Goal: Register for event/course

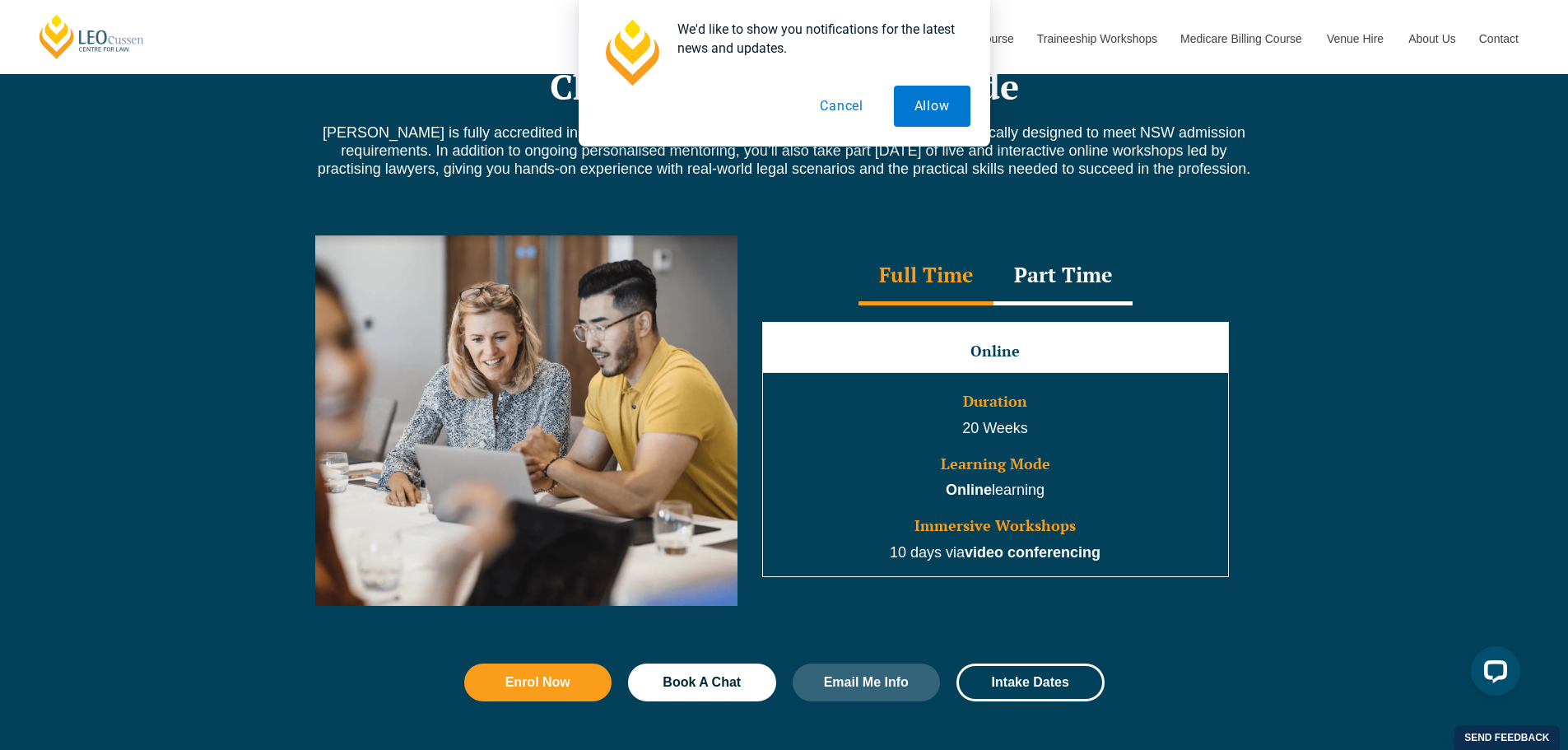
scroll to position [1398, 0]
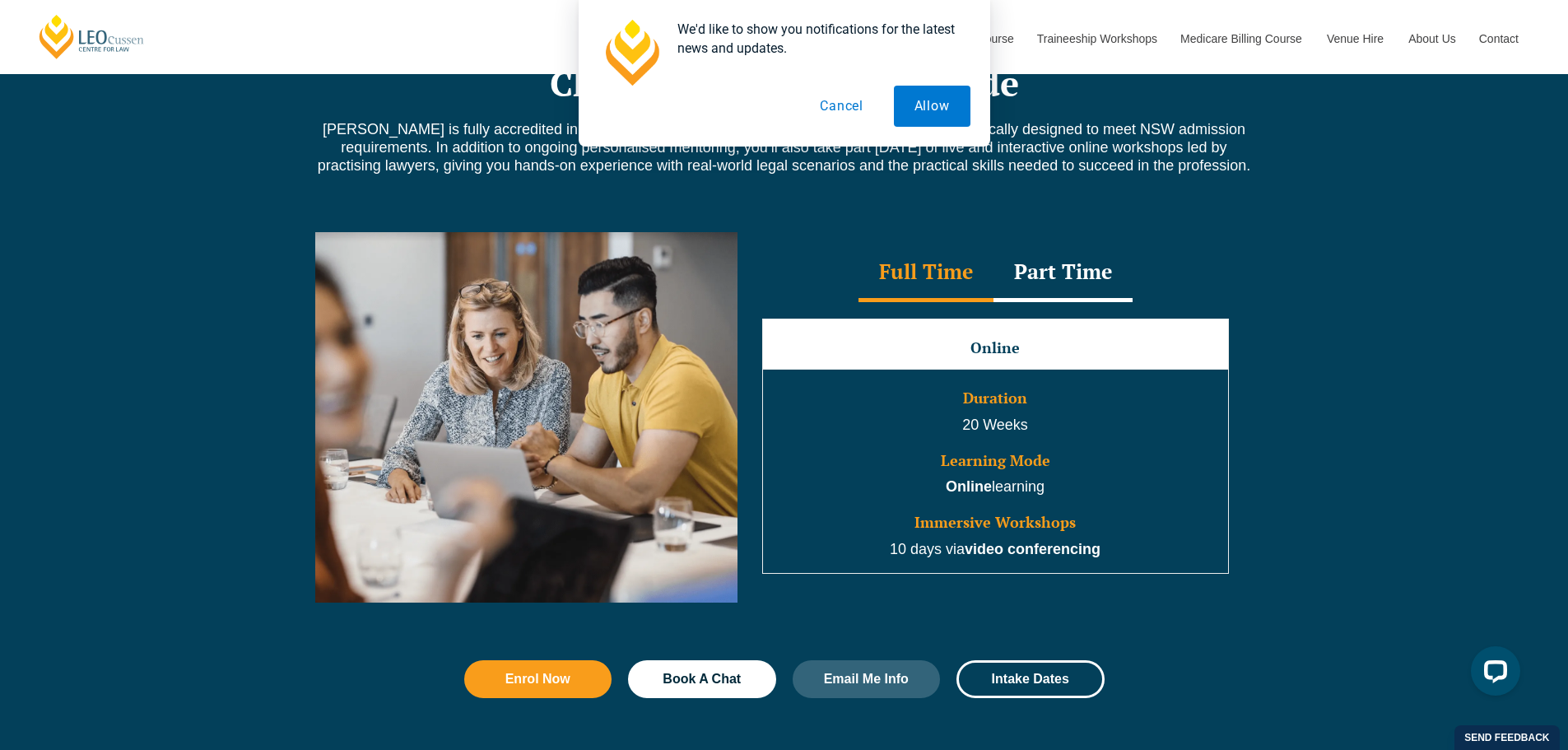
click at [1050, 268] on div "Part Time" at bounding box center [1063, 273] width 139 height 58
click at [949, 273] on div "Full Time" at bounding box center [925, 273] width 135 height 58
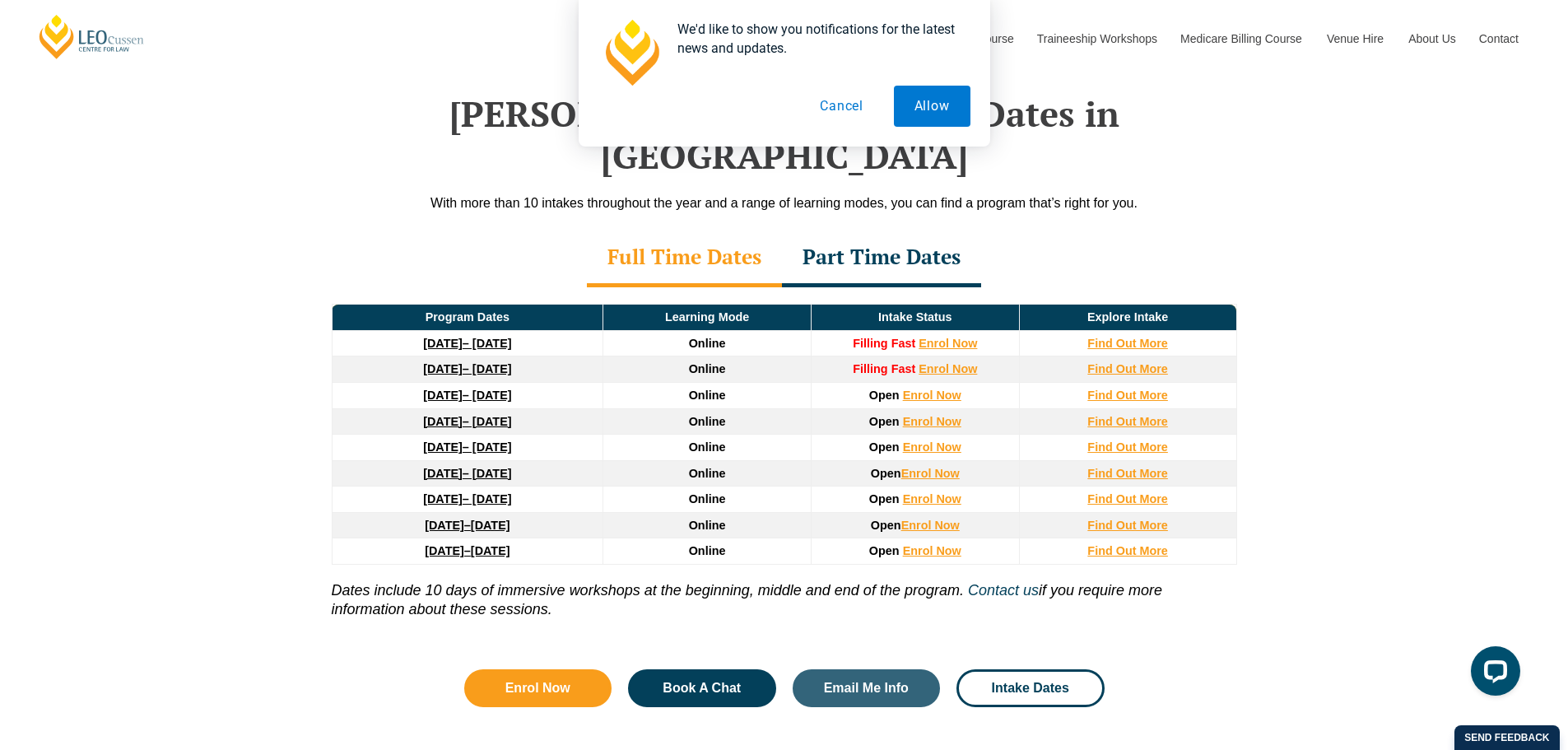
scroll to position [2387, 0]
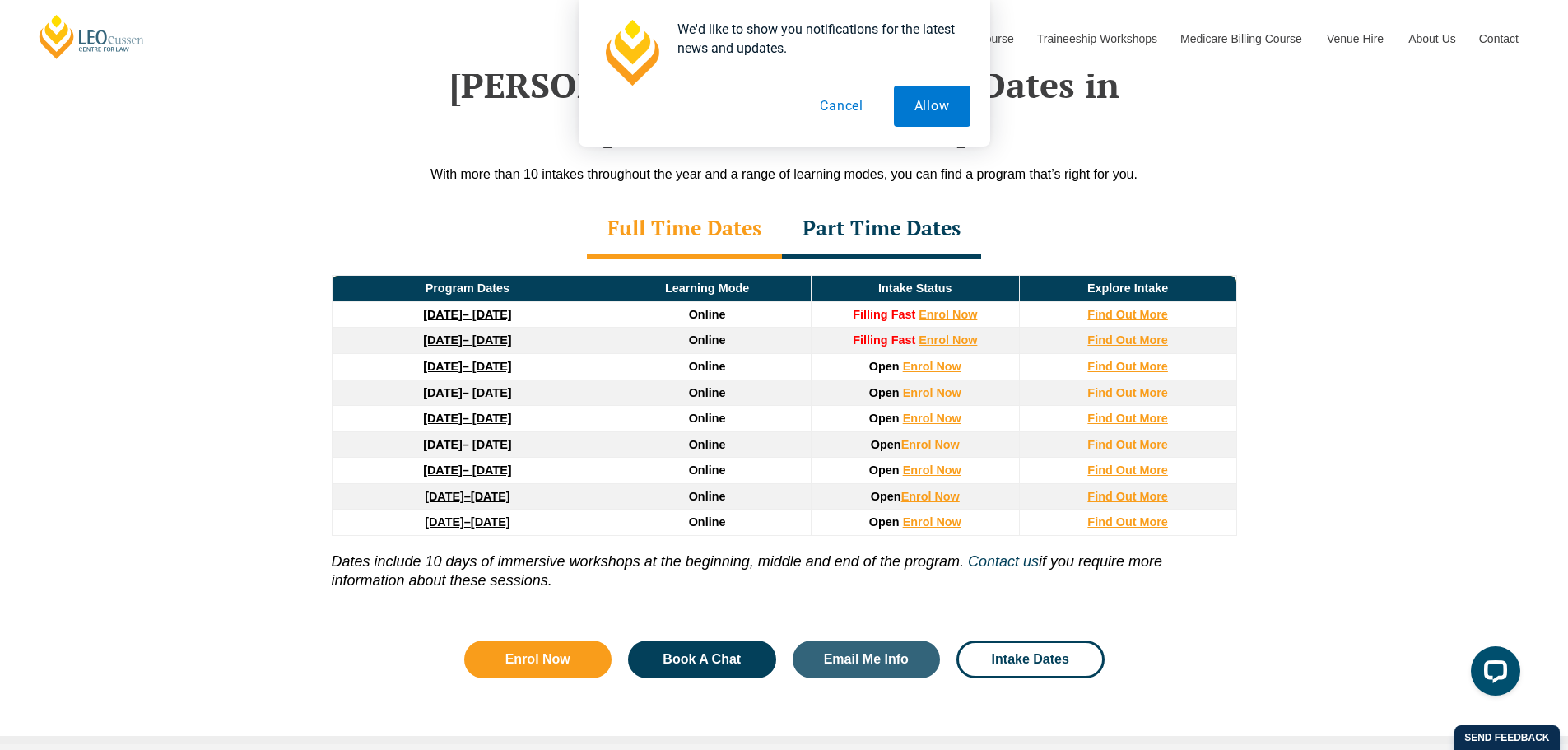
click at [854, 201] on div "Part Time Dates" at bounding box center [881, 229] width 199 height 58
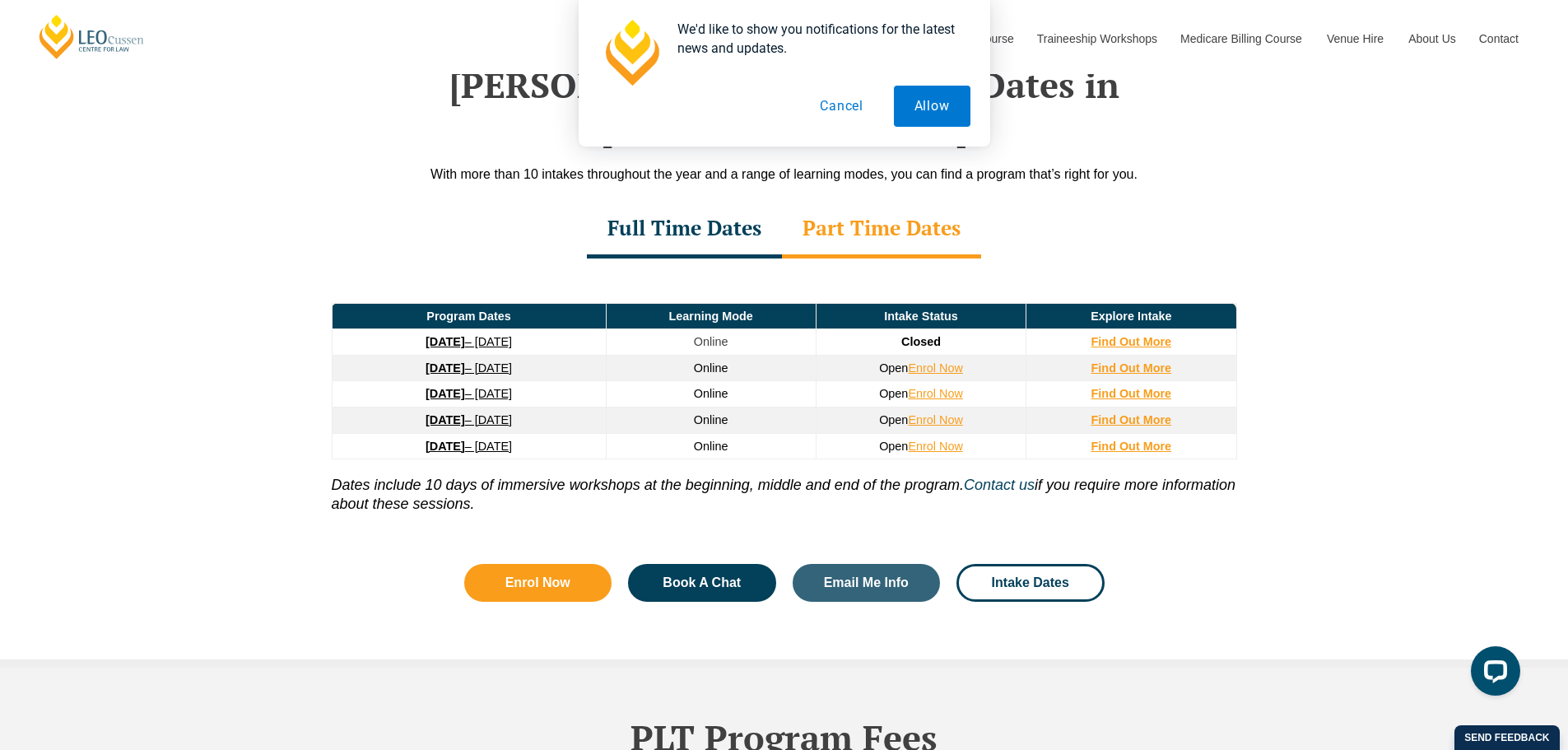
click at [716, 201] on div "Full Time Dates" at bounding box center [684, 229] width 195 height 58
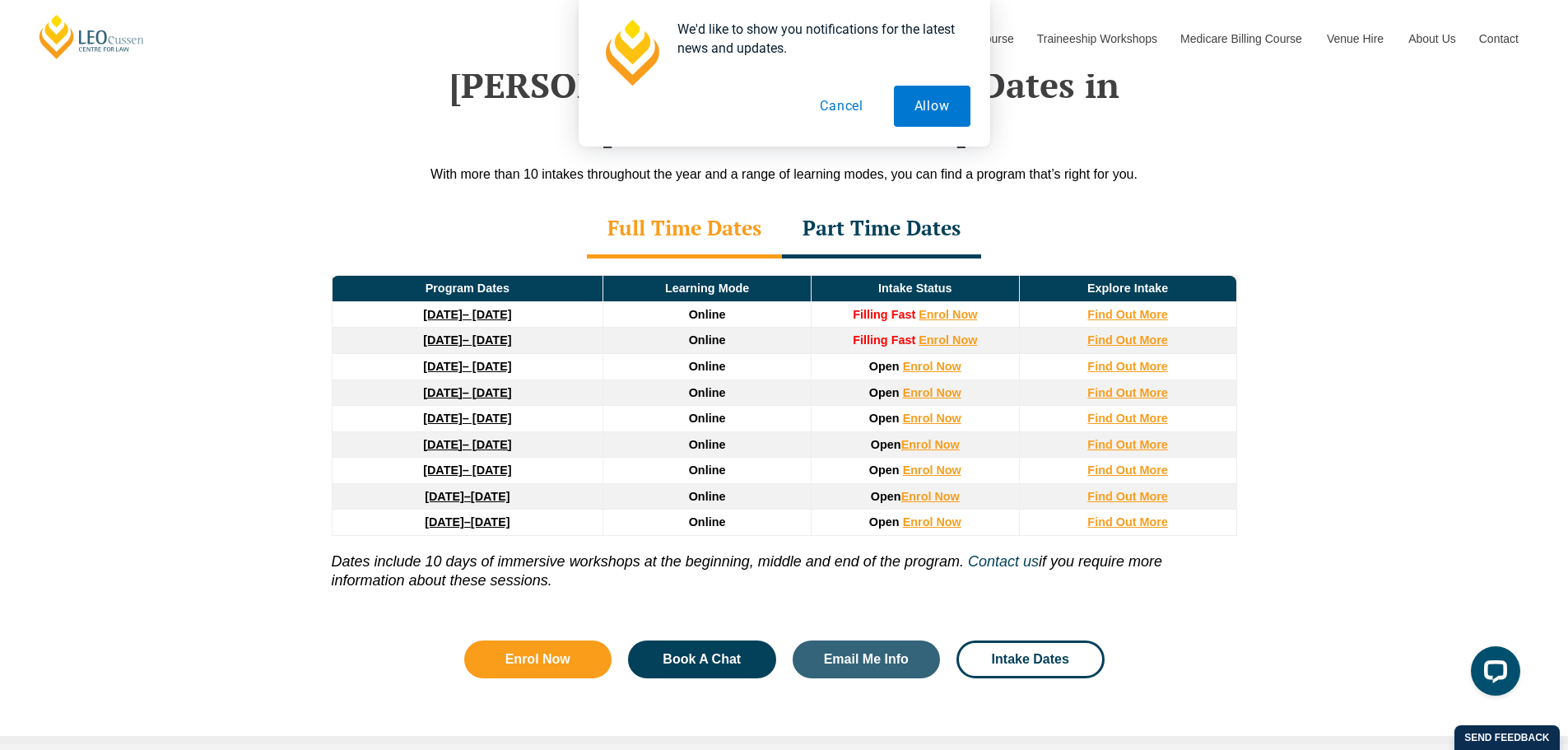
click at [1168, 509] on td "Find Out More" at bounding box center [1127, 522] width 217 height 26
click at [1103, 515] on strong "Find Out More" at bounding box center [1128, 522] width 81 height 13
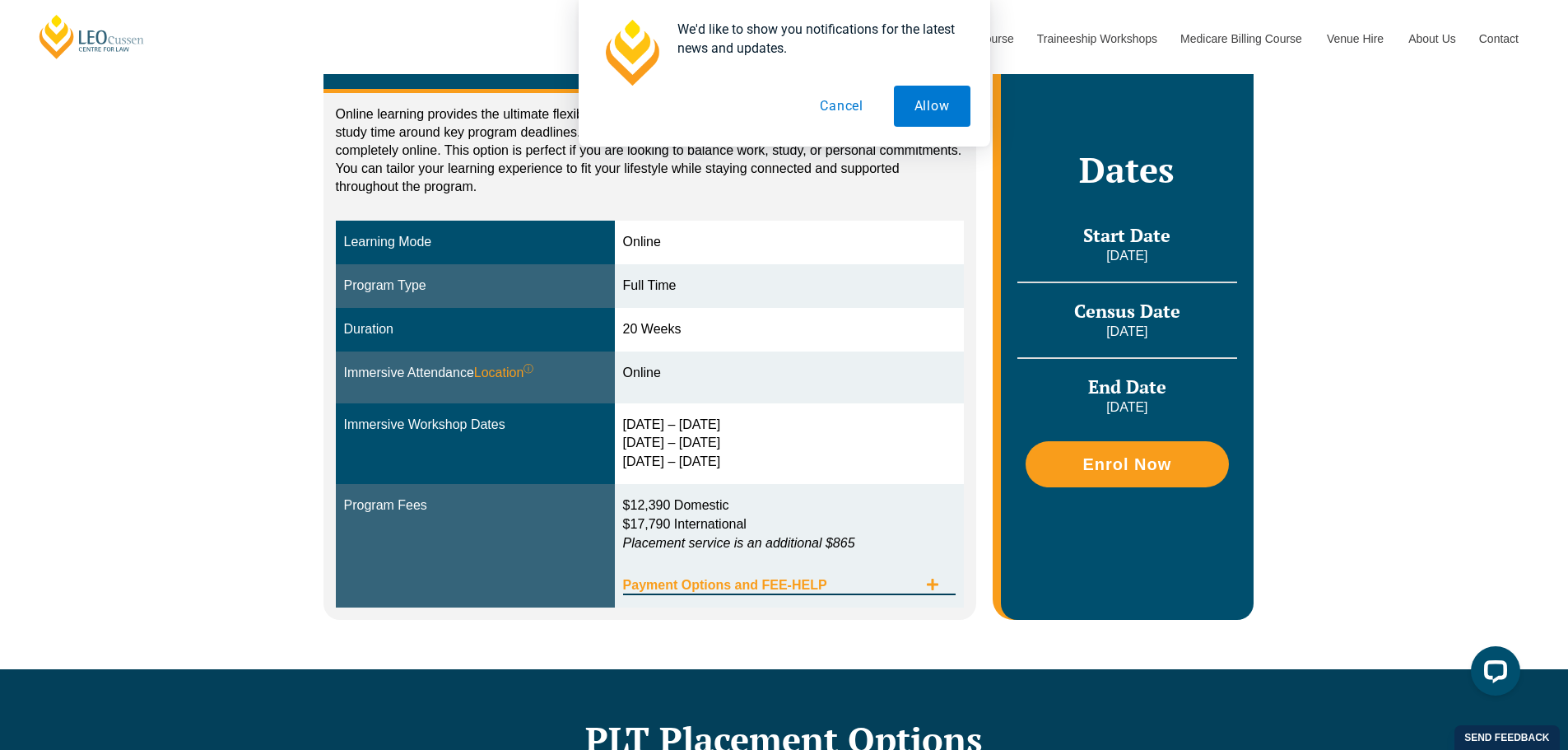
click at [779, 593] on div "Payment Options and FEE-HELP" at bounding box center [789, 578] width 333 height 34
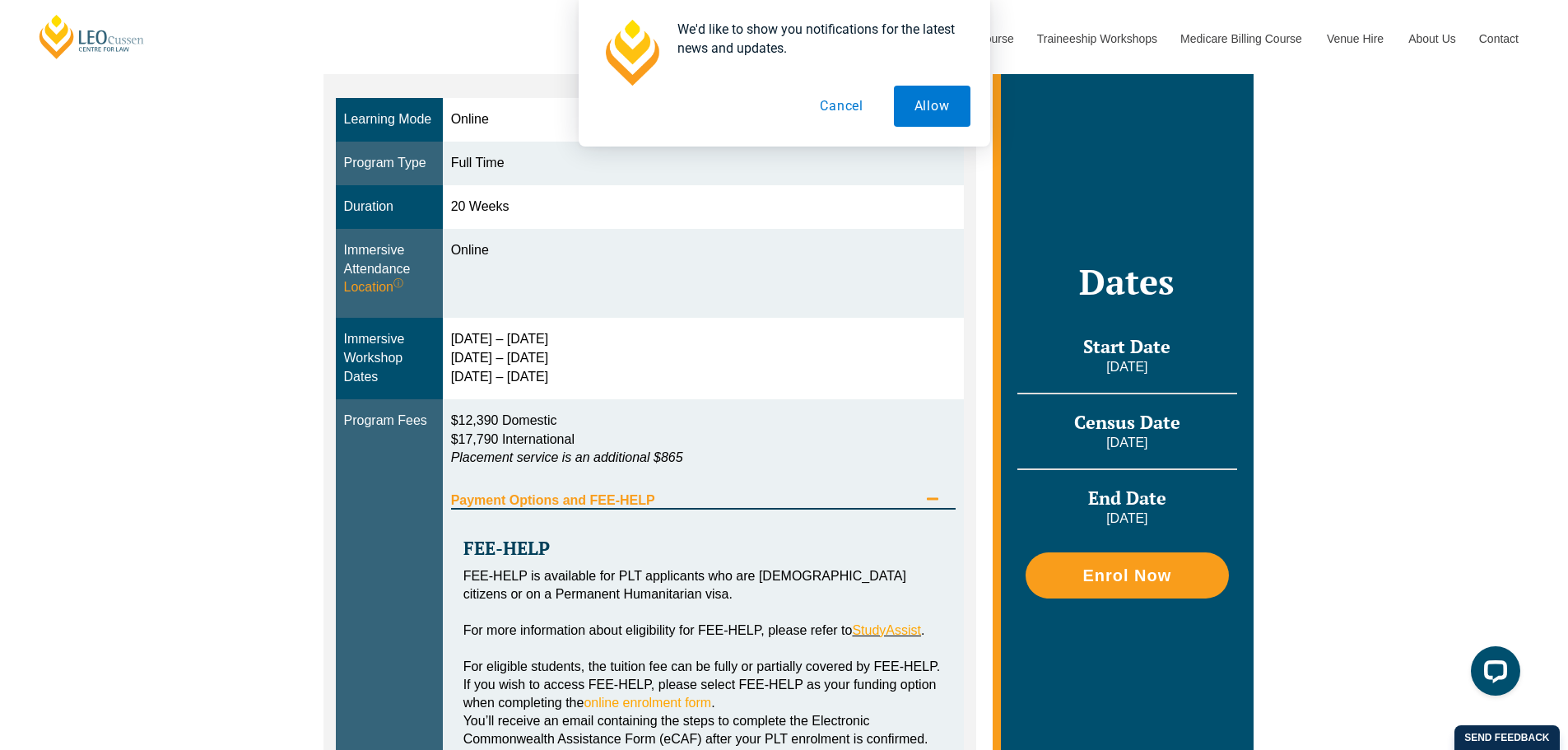
scroll to position [411, 0]
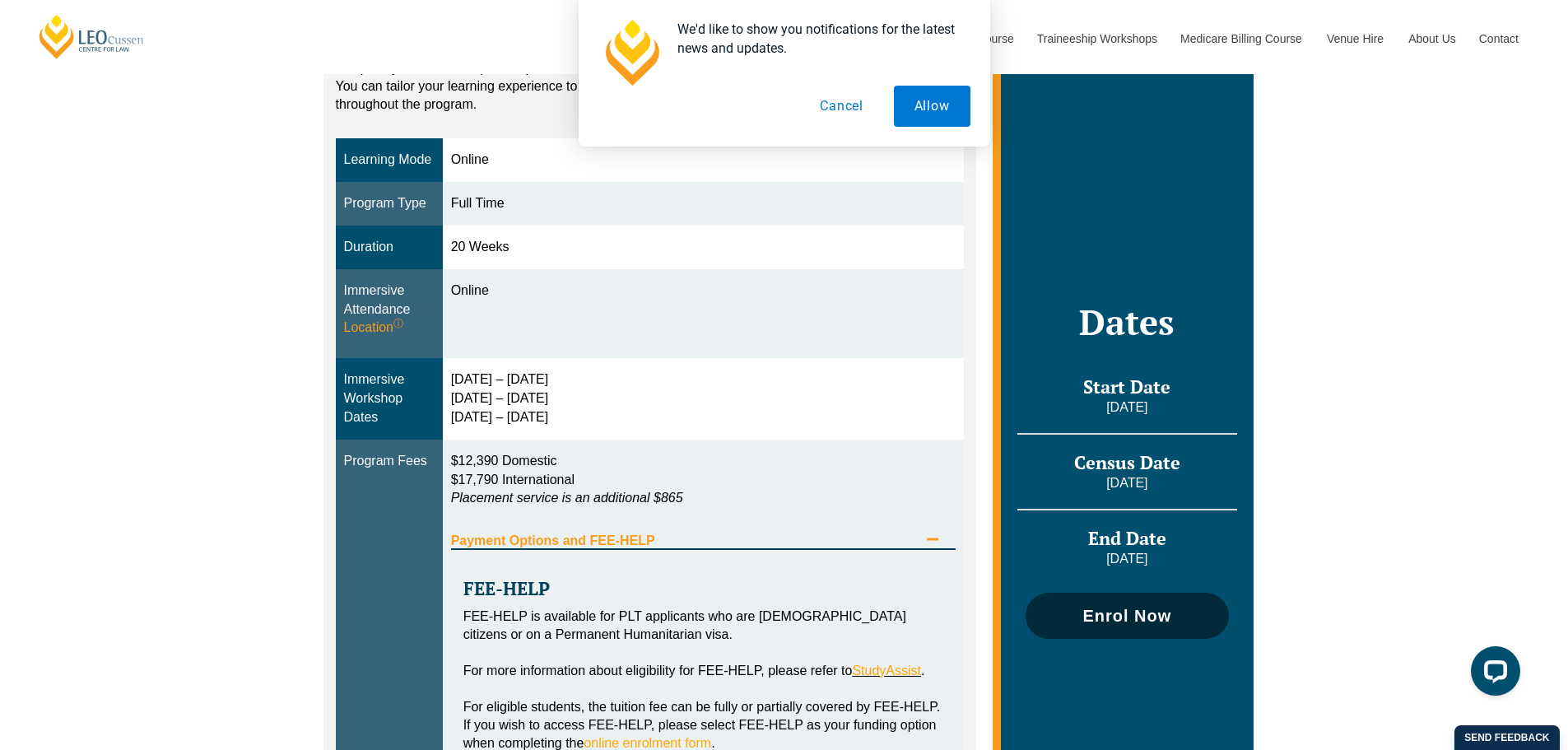
click at [1157, 617] on span "Enrol Now" at bounding box center [1127, 616] width 89 height 17
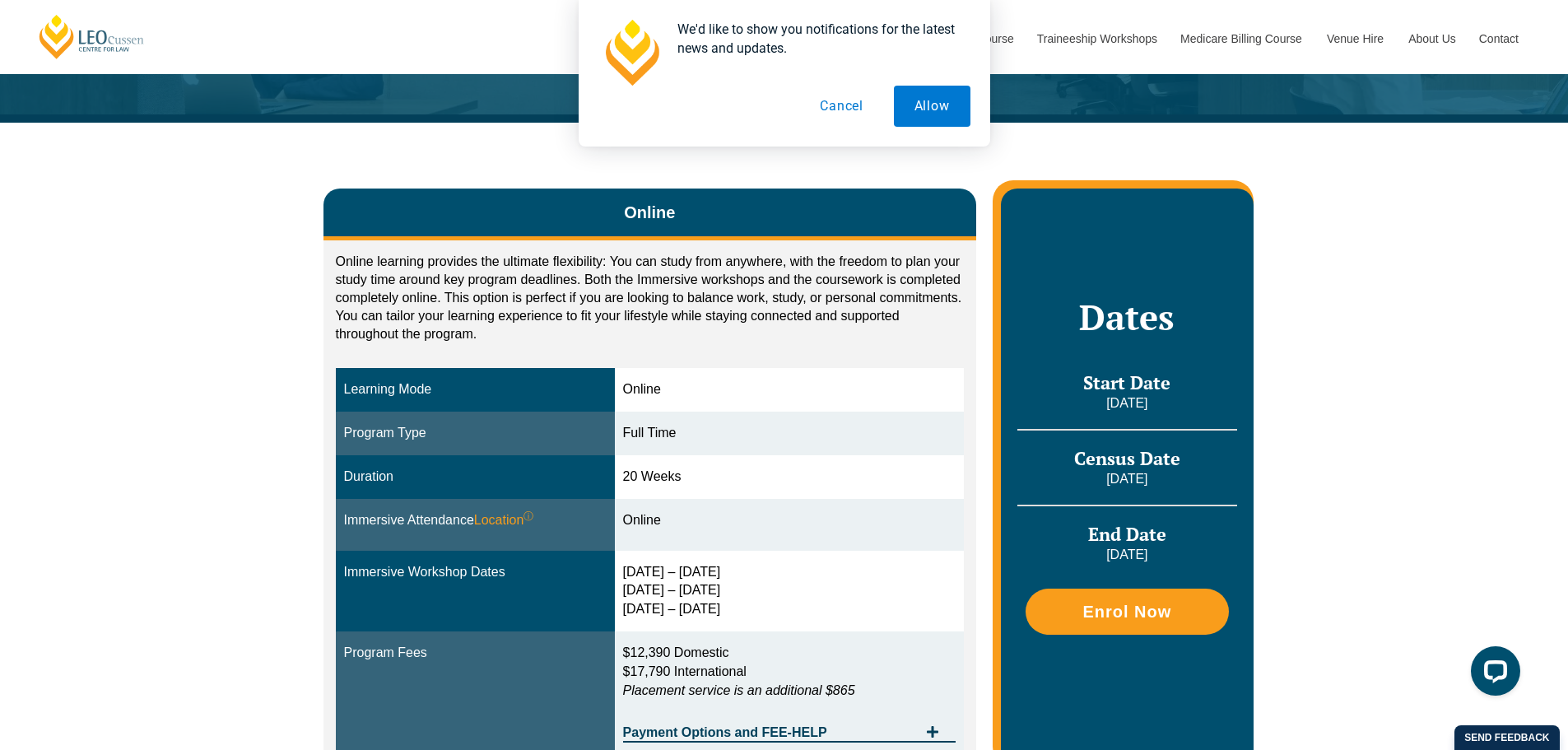
scroll to position [494, 0]
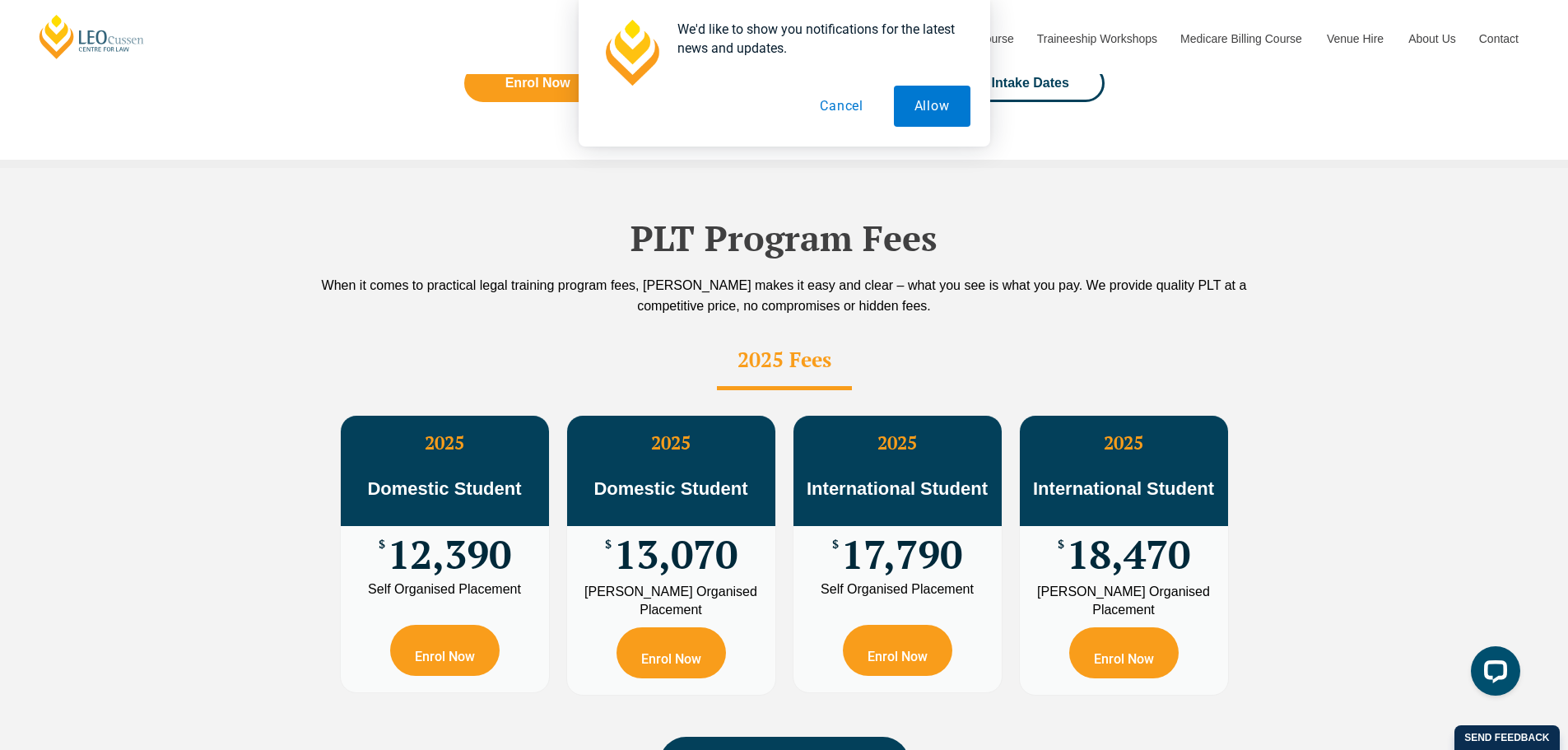
scroll to position [3127, 0]
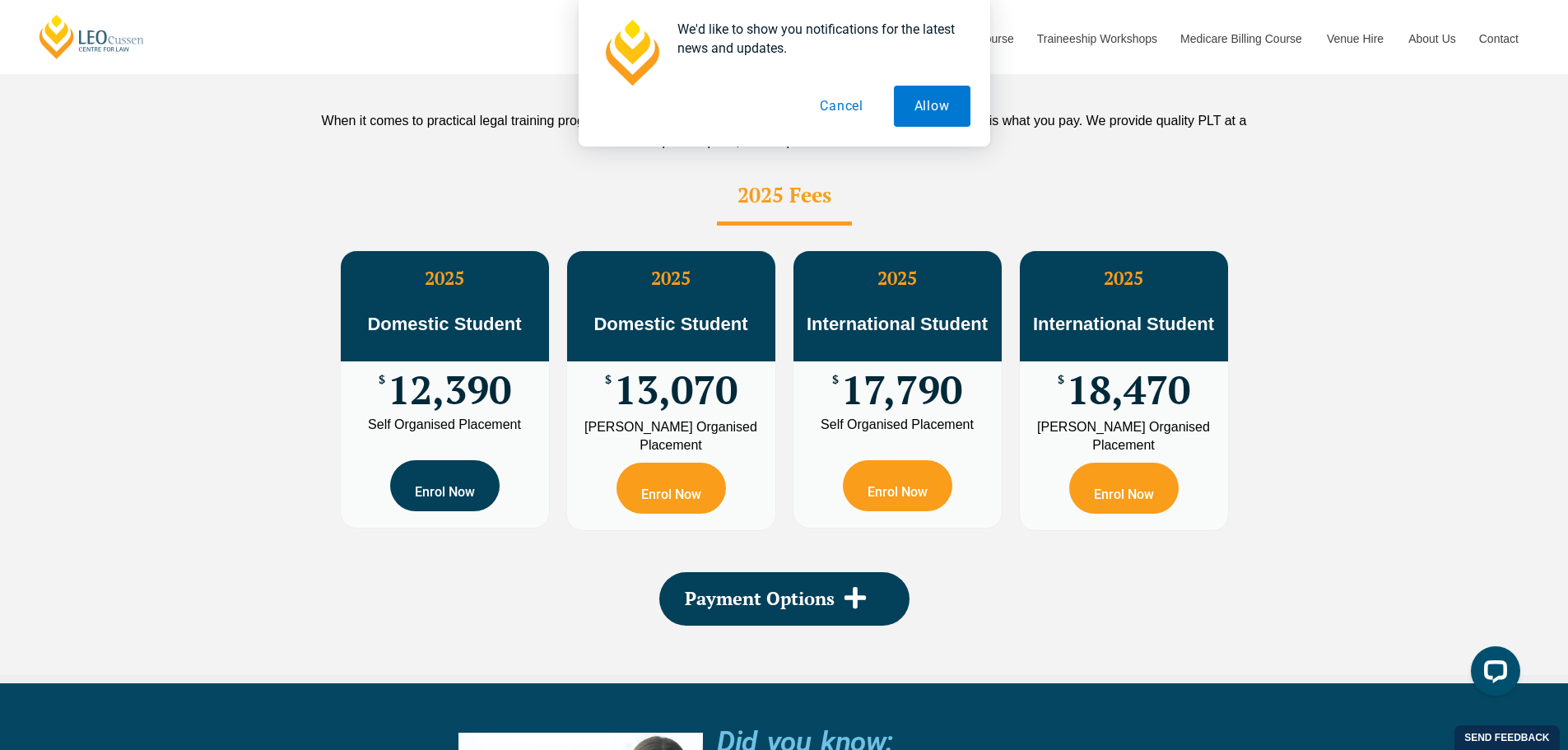
click at [412, 460] on link "Enrol Now" at bounding box center [445, 485] width 109 height 51
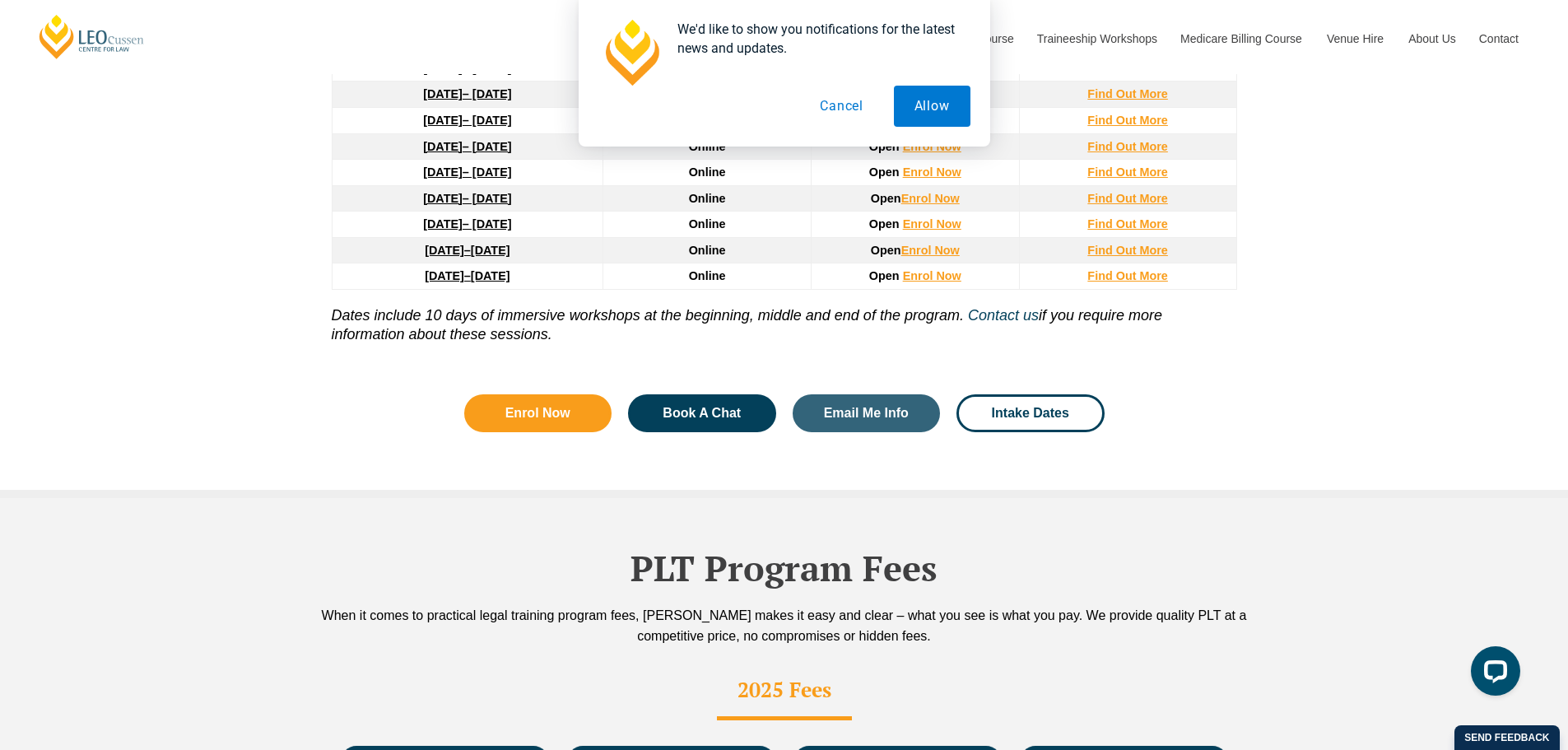
scroll to position [2221, 0]
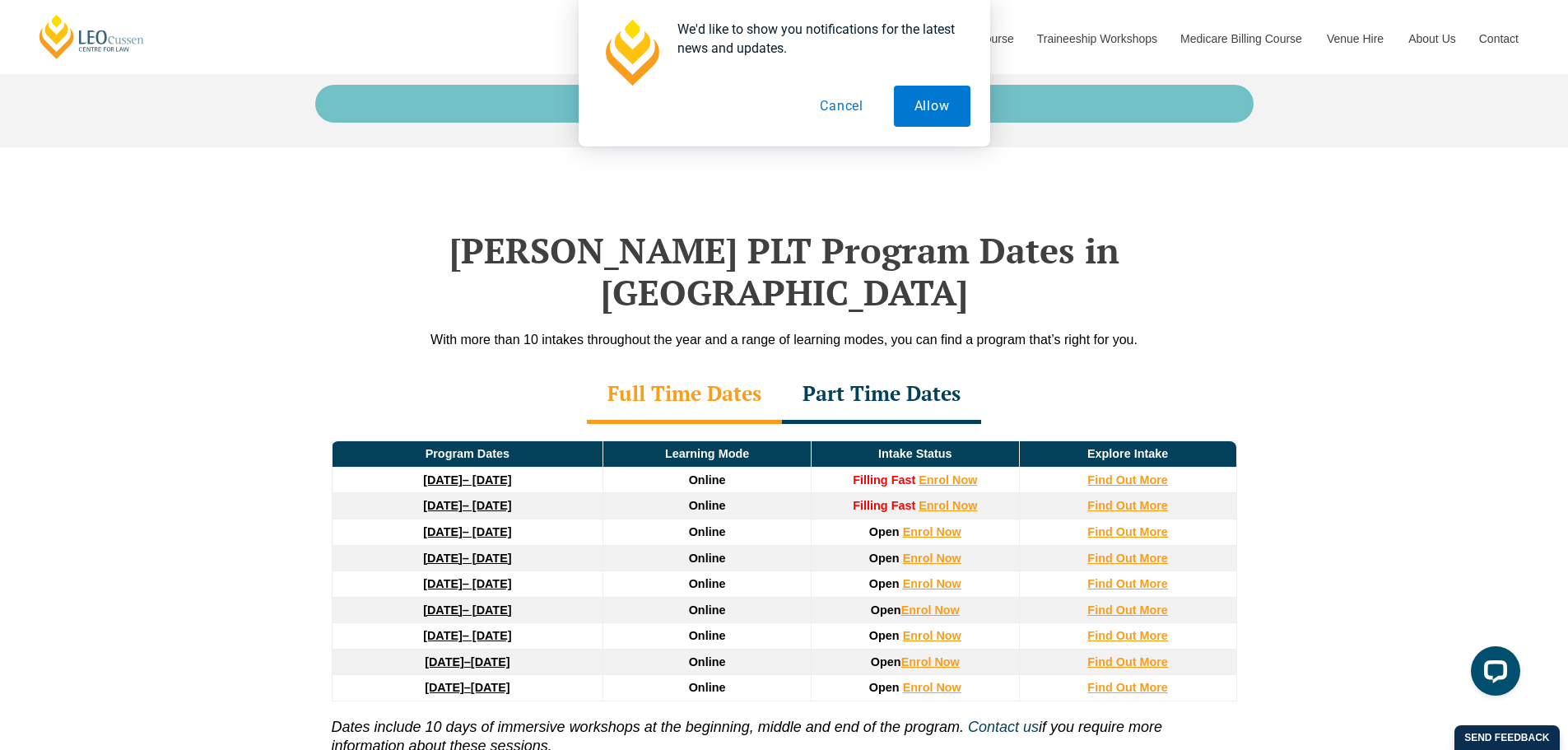
click at [835, 111] on button "Cancel" at bounding box center [841, 106] width 85 height 41
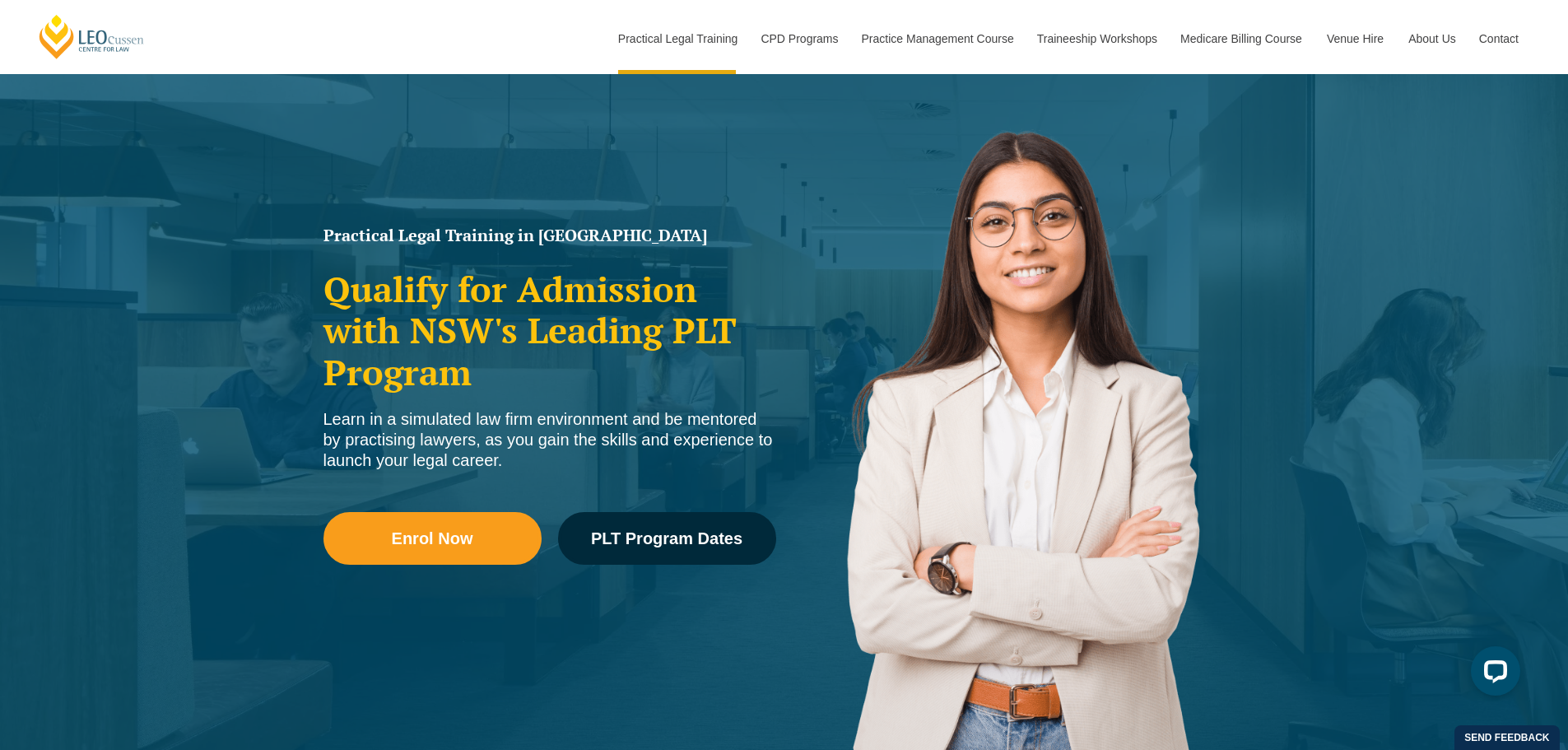
scroll to position [0, 0]
